Goal: Information Seeking & Learning: Learn about a topic

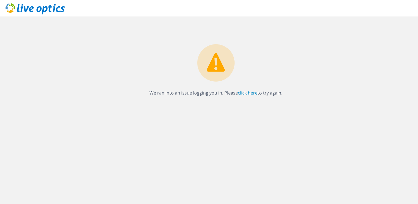
click at [245, 90] on link "click here" at bounding box center [248, 93] width 20 height 6
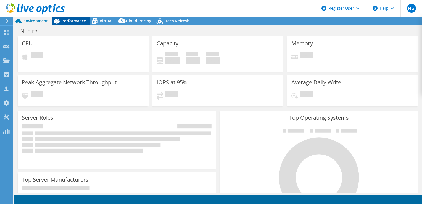
select select "EULondon"
select select "USD"
click at [78, 19] on span "Performance" at bounding box center [74, 20] width 24 height 5
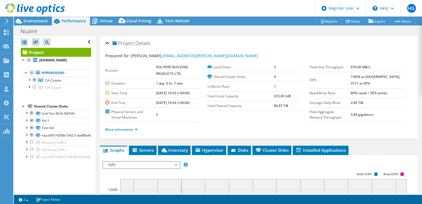
click at [175, 163] on span "IOPS" at bounding box center [141, 164] width 71 height 7
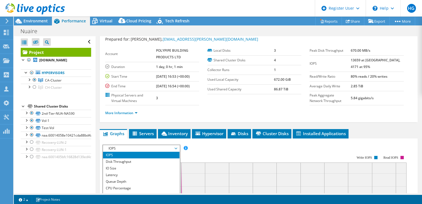
scroll to position [34, 0]
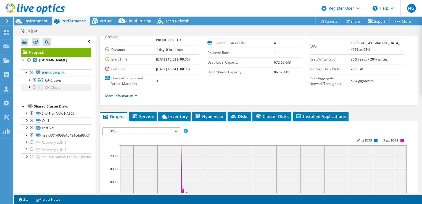
click at [59, 90] on span "CH-Cluster" at bounding box center [53, 87] width 17 height 5
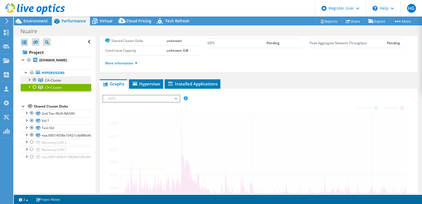
click at [59, 84] on link "CA-Cluster" at bounding box center [56, 79] width 70 height 7
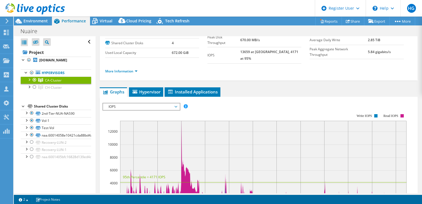
click at [178, 103] on span "IOPS" at bounding box center [141, 106] width 76 height 7
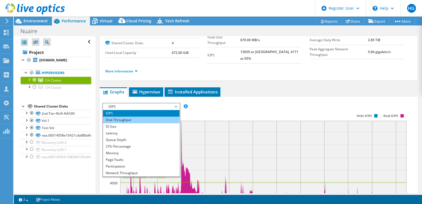
click at [154, 116] on li "Disk Throughput" at bounding box center [141, 119] width 76 height 7
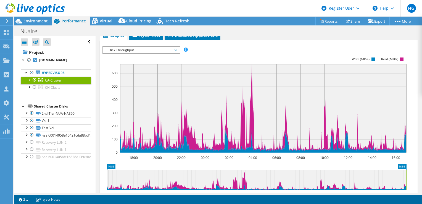
scroll to position [71, 0]
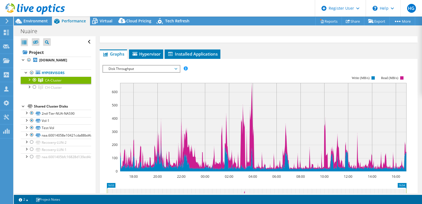
click at [144, 62] on div "IOPS Disk Throughput IO Size Latency Queue Depth CPU Percentage Memory Page Fau…" at bounding box center [258, 157] width 312 height 191
click at [144, 65] on span "Disk Throughput" at bounding box center [141, 68] width 71 height 7
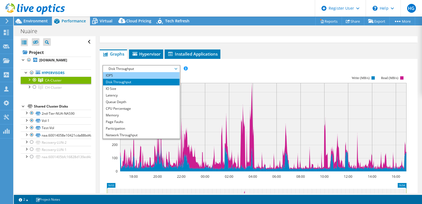
click at [148, 72] on li "IOPS" at bounding box center [141, 75] width 76 height 7
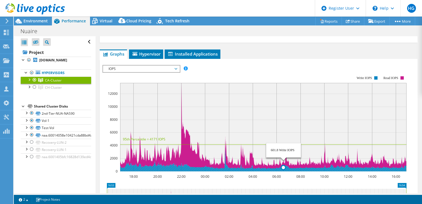
drag, startPoint x: 219, startPoint y: 112, endPoint x: 283, endPoint y: 112, distance: 63.8
click at [283, 112] on rect at bounding box center [263, 127] width 286 height 88
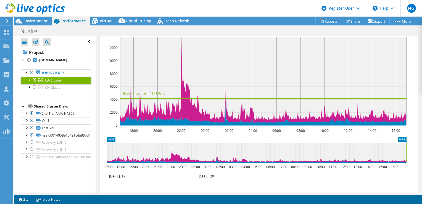
scroll to position [132, 0]
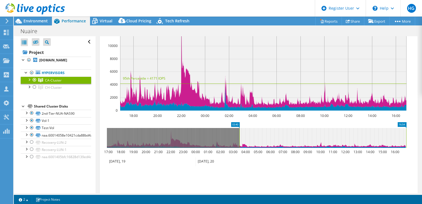
drag, startPoint x: 117, startPoint y: 120, endPoint x: 242, endPoint y: 117, distance: 124.8
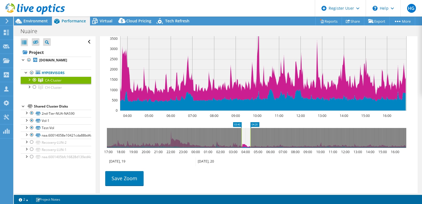
drag, startPoint x: 403, startPoint y: 119, endPoint x: 247, endPoint y: 123, distance: 155.7
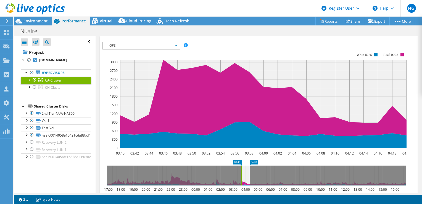
scroll to position [94, 0]
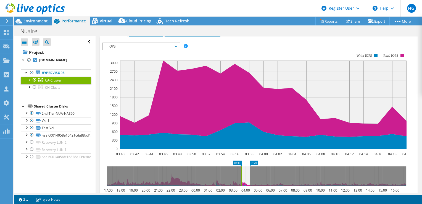
click at [169, 43] on span "IOPS" at bounding box center [141, 46] width 71 height 7
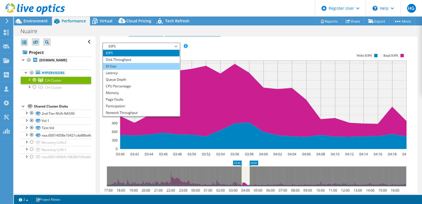
click at [143, 63] on li "IO Size" at bounding box center [141, 66] width 76 height 7
